Goal: Information Seeking & Learning: Check status

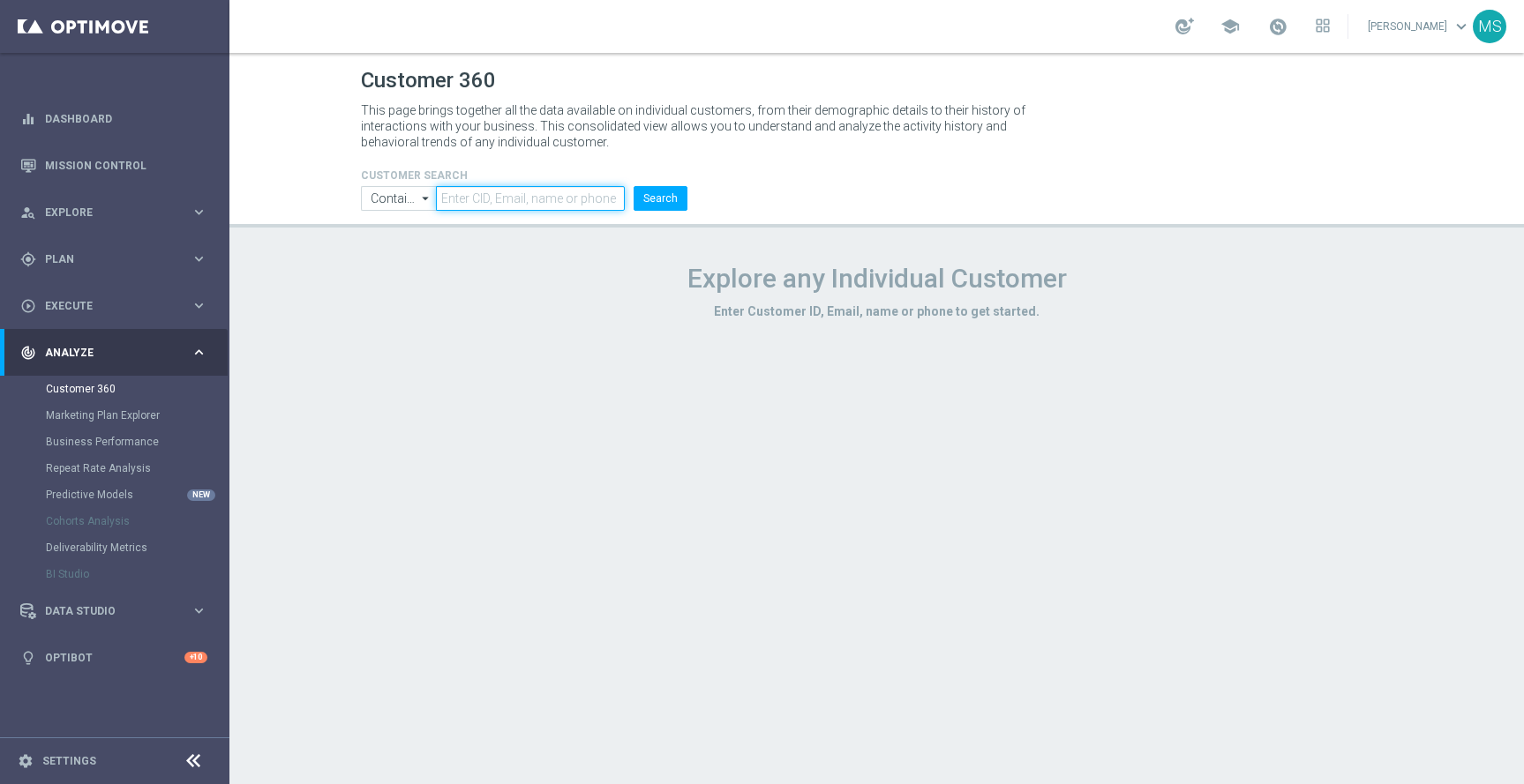
click at [458, 204] on input "text" at bounding box center [531, 199] width 188 height 25
paste input "2519227"
type input "2519227"
click at [649, 202] on button "Search" at bounding box center [661, 199] width 54 height 25
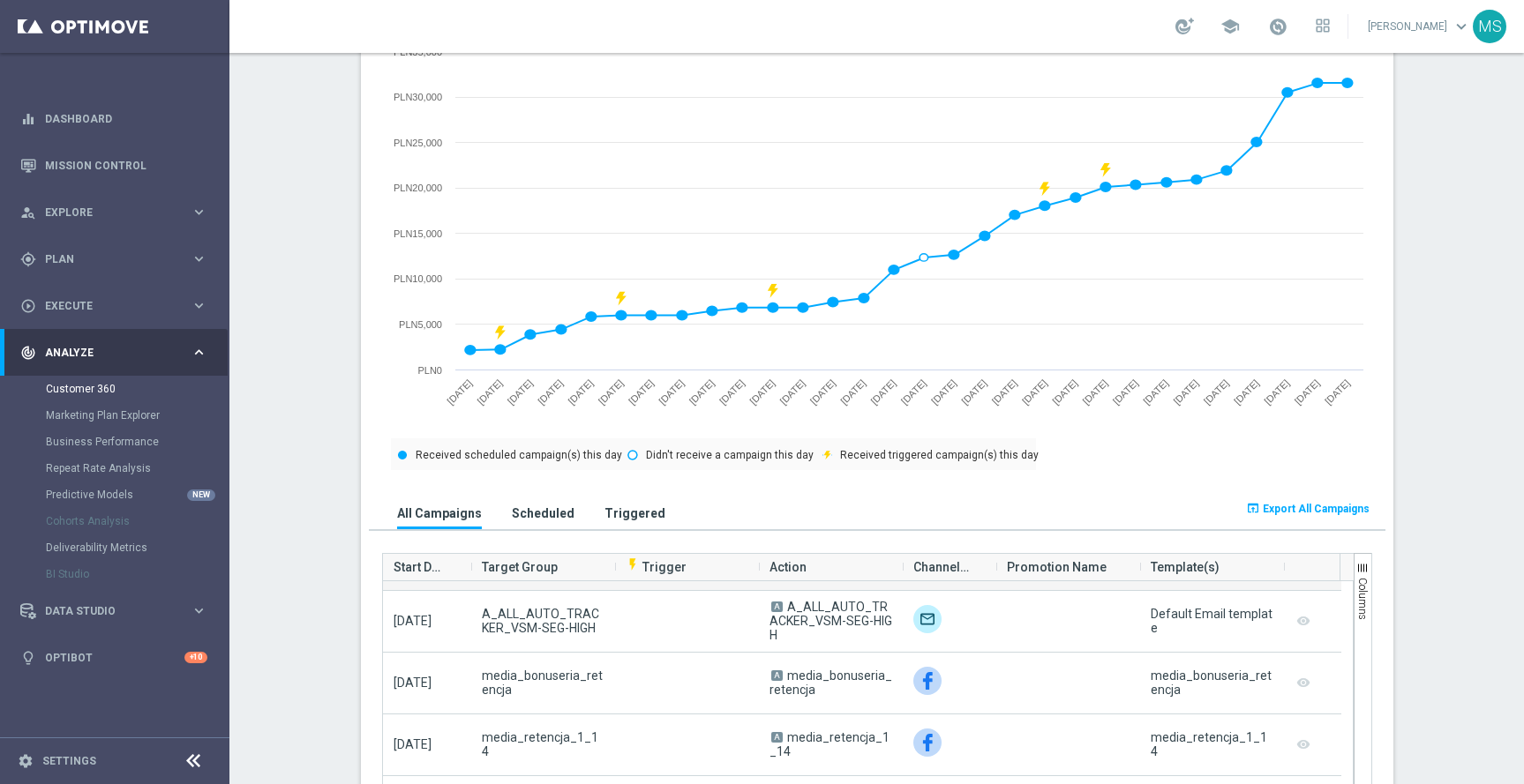
scroll to position [432, 0]
